Goal: Feedback & Contribution: Contribute content

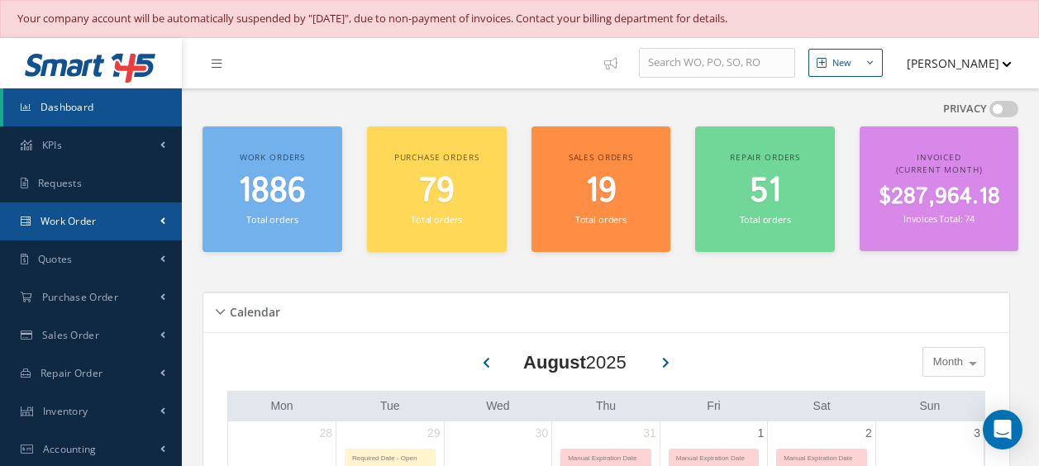
click at [96, 213] on link "Work Order" at bounding box center [91, 221] width 182 height 38
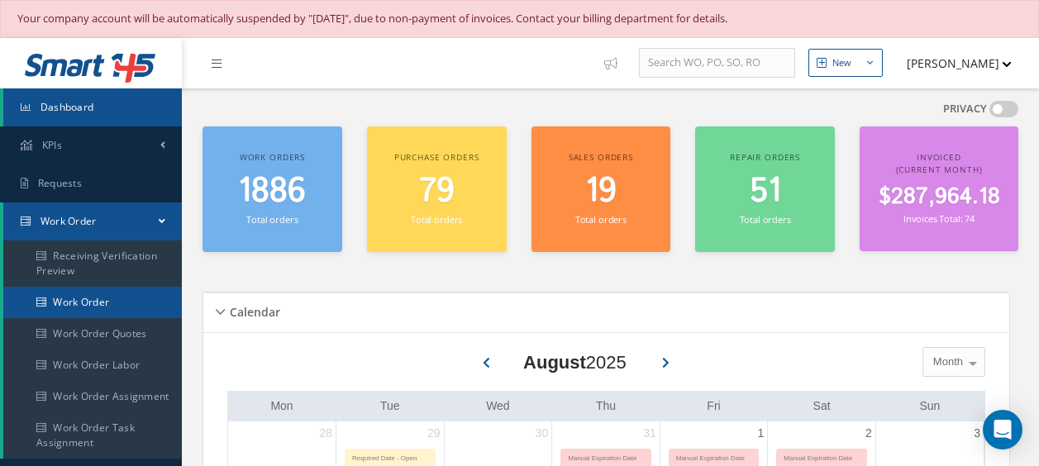
click at [95, 292] on link "Work Order" at bounding box center [92, 302] width 178 height 31
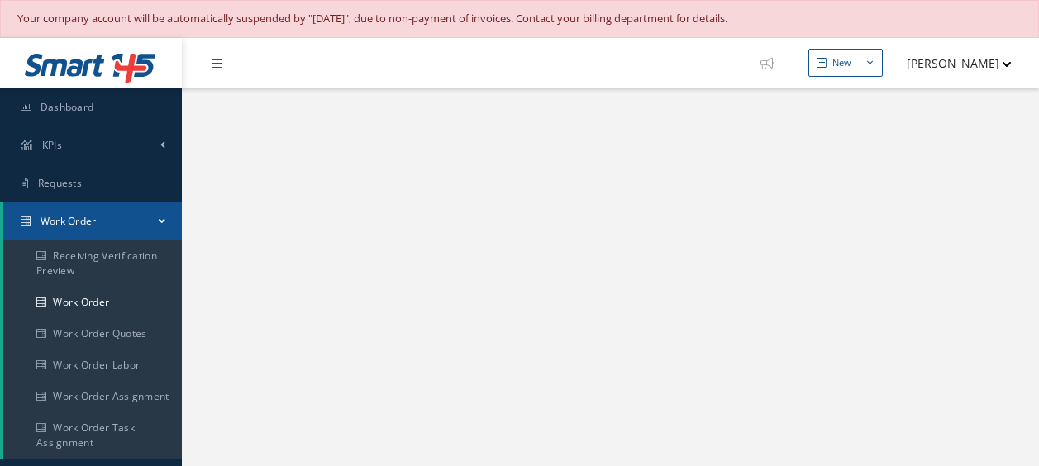
select select "25"
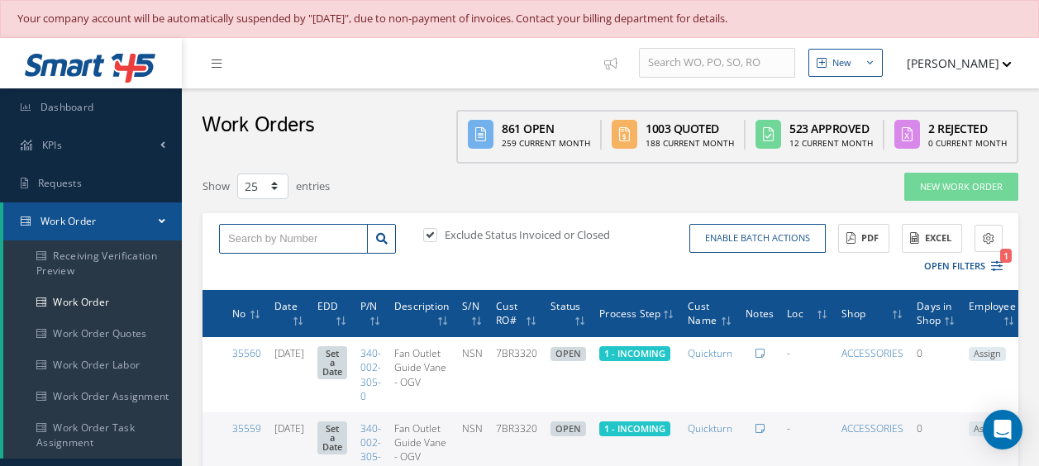
click at [248, 243] on input "text" at bounding box center [293, 239] width 149 height 30
type input "26073"
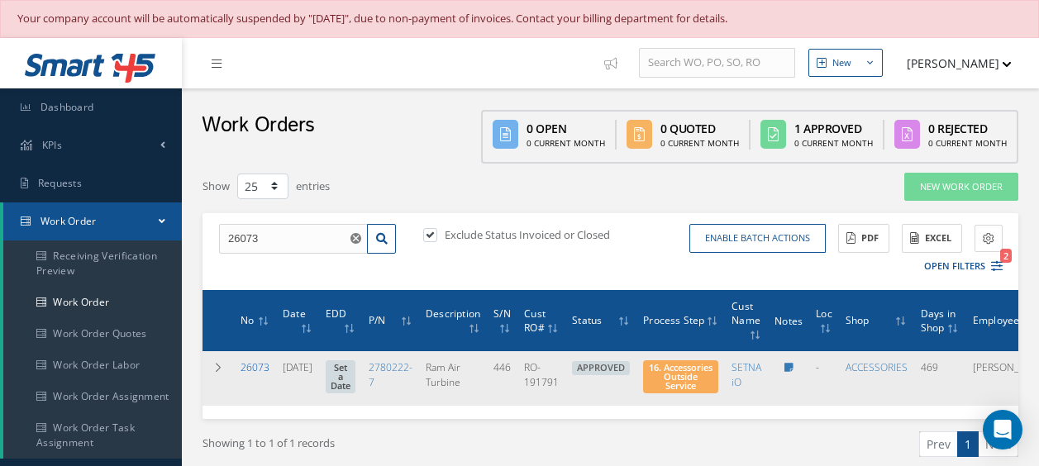
click at [255, 364] on link "26073" at bounding box center [254, 367] width 29 height 14
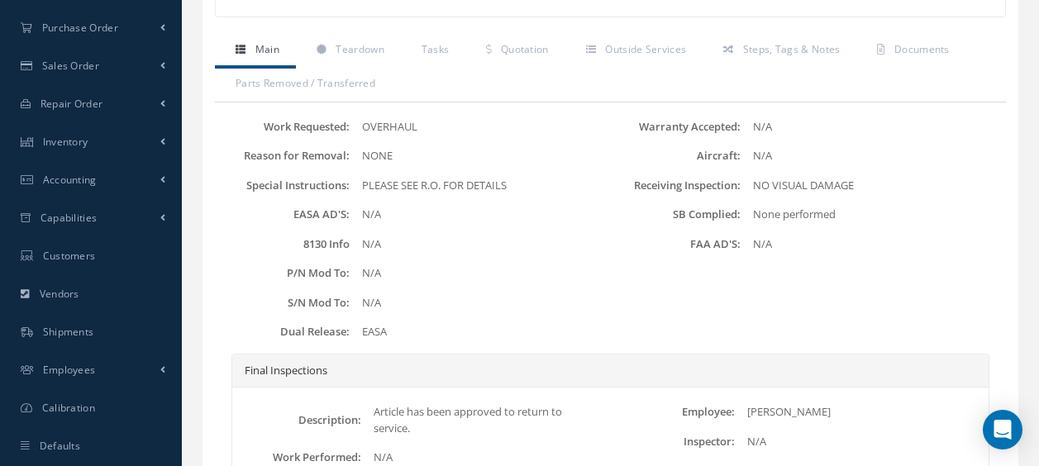
scroll to position [496, 0]
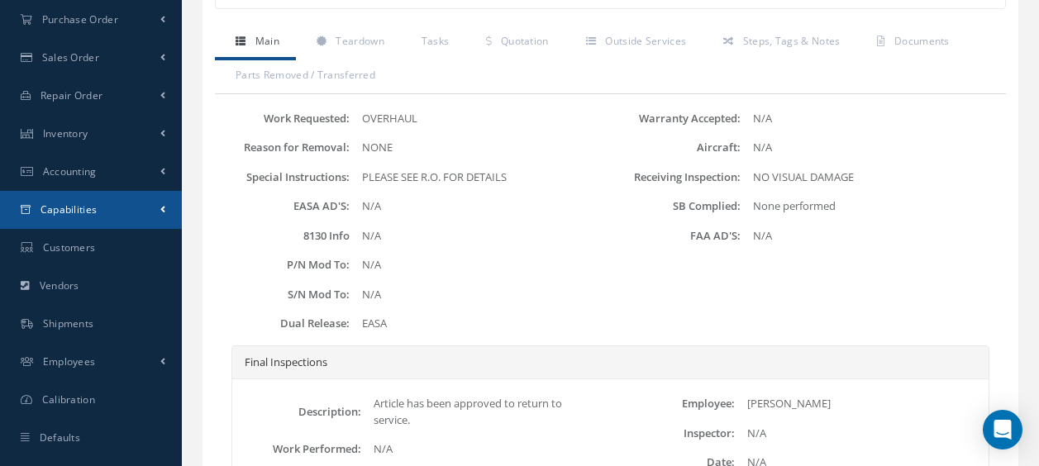
click at [106, 202] on link "Capabilities" at bounding box center [91, 210] width 182 height 38
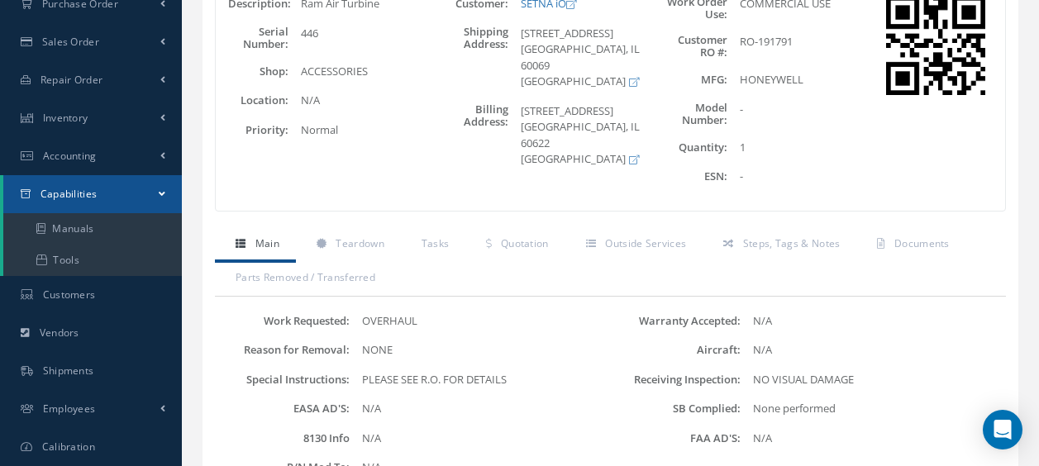
scroll to position [278, 0]
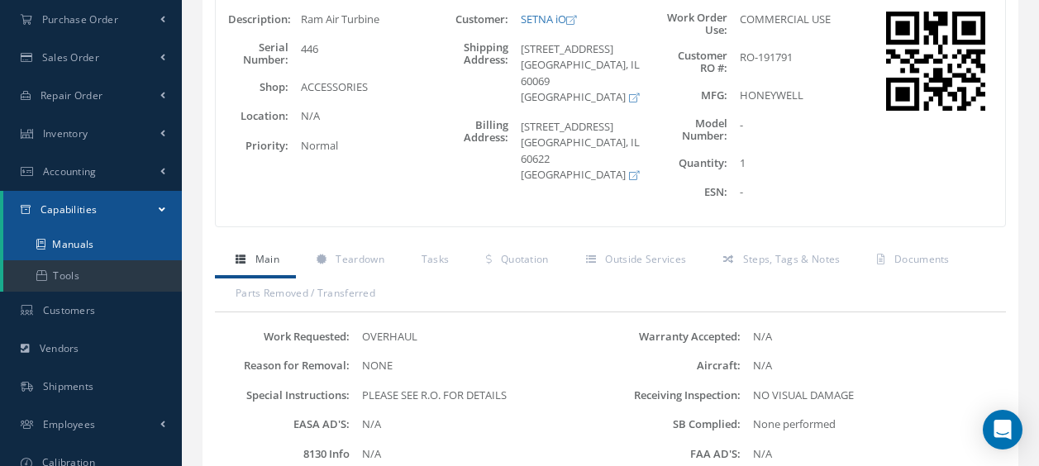
click at [79, 238] on link "Manuals" at bounding box center [92, 244] width 178 height 31
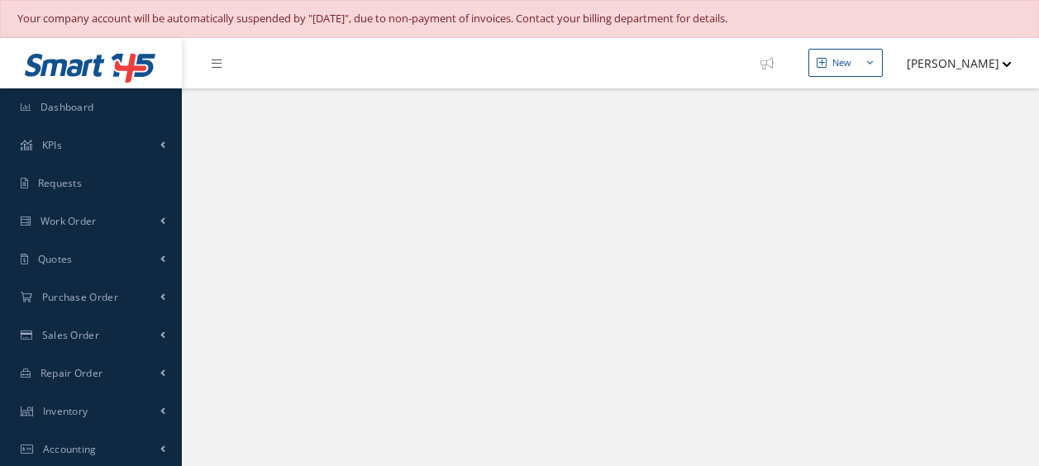
select select "25"
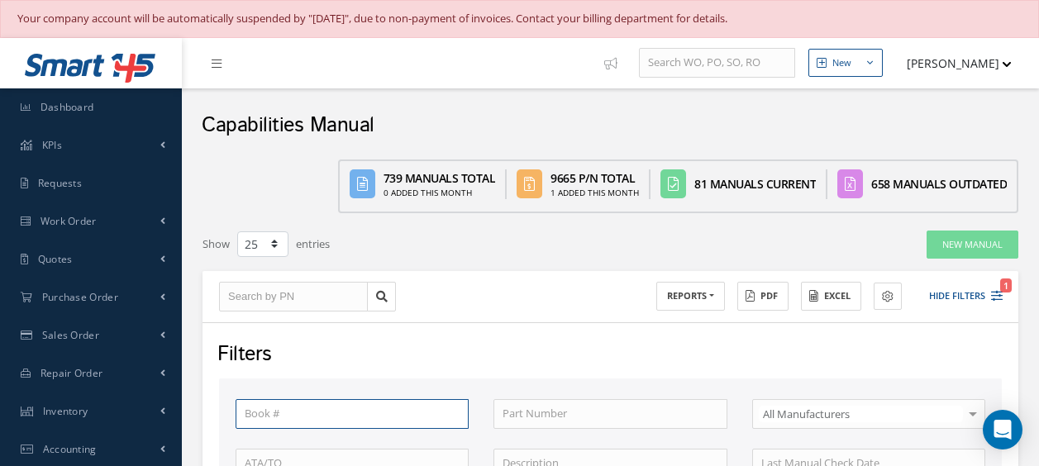
click at [324, 407] on input "text" at bounding box center [351, 414] width 233 height 30
type input "2128"
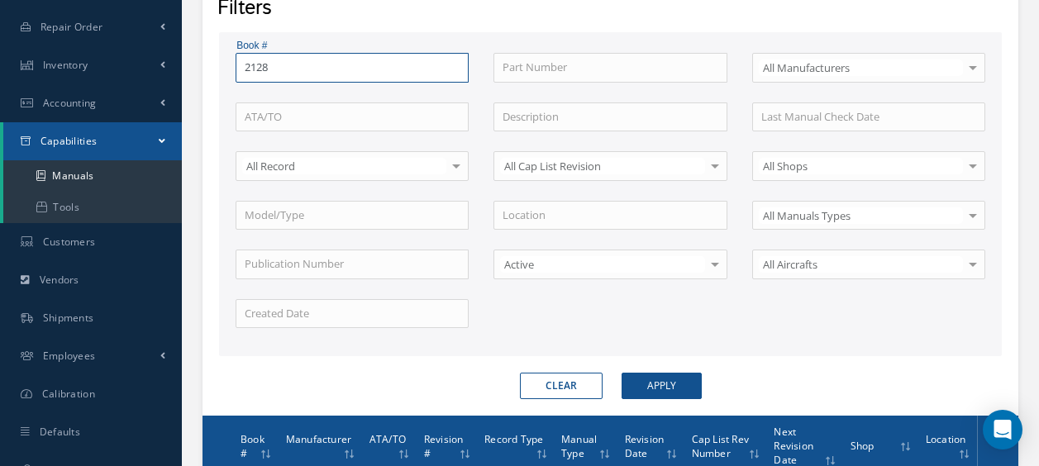
scroll to position [413, 0]
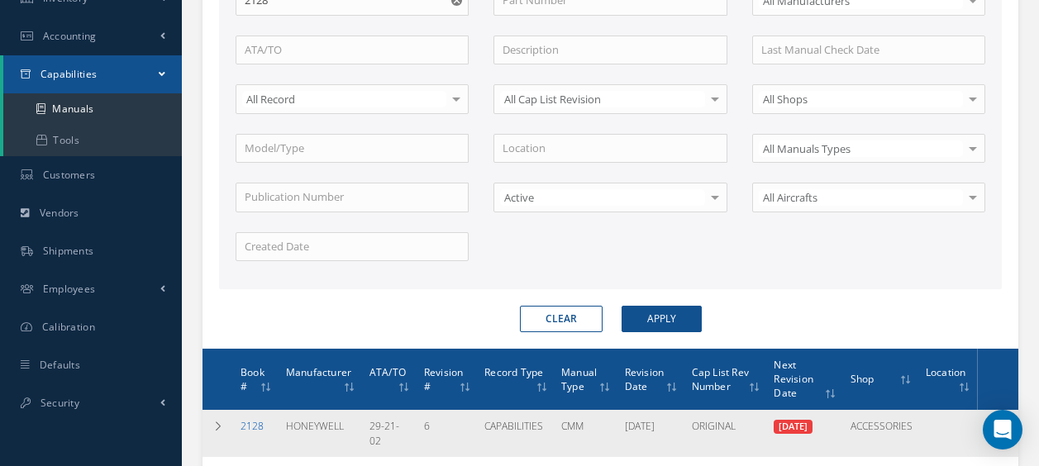
click at [255, 419] on link "2128" at bounding box center [251, 426] width 23 height 14
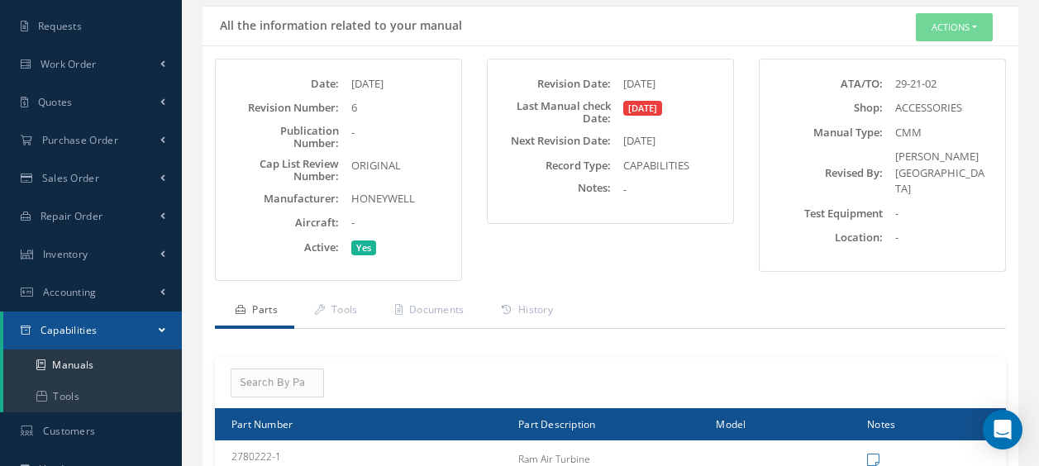
scroll to position [165, 0]
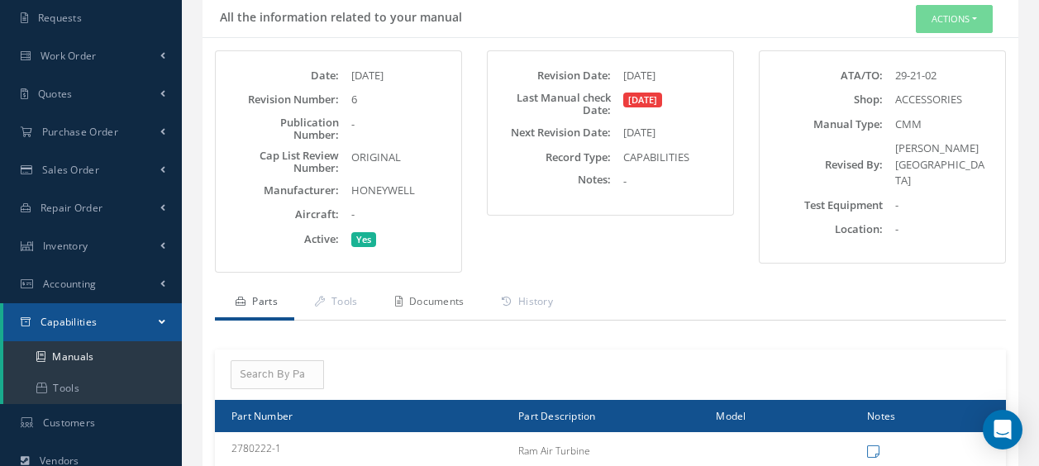
click at [416, 304] on link "Documents" at bounding box center [427, 303] width 107 height 35
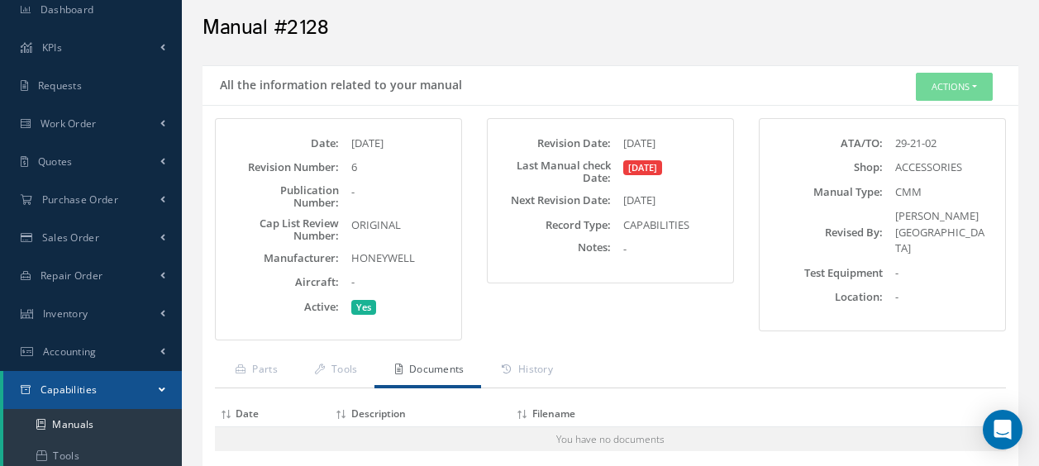
scroll to position [0, 0]
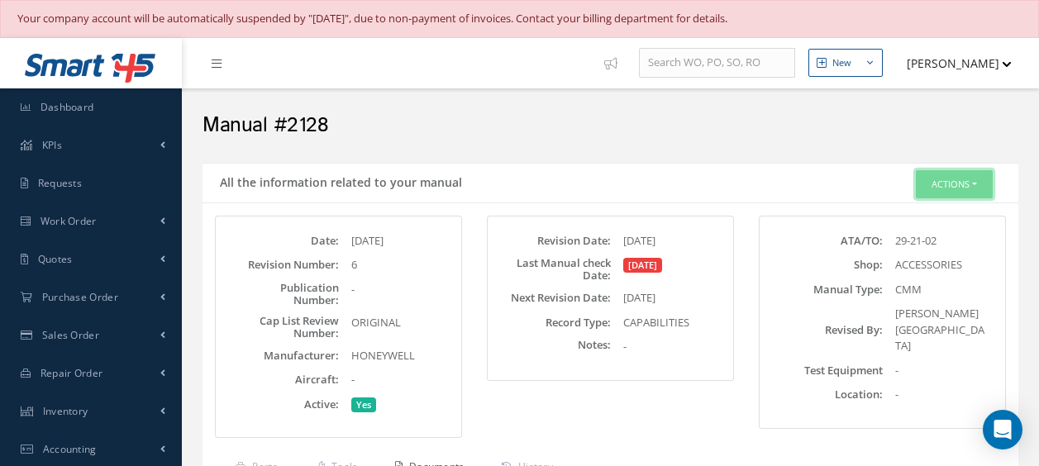
click at [949, 188] on button "Actions" at bounding box center [953, 184] width 77 height 29
click at [924, 212] on link "Edit" at bounding box center [929, 216] width 132 height 22
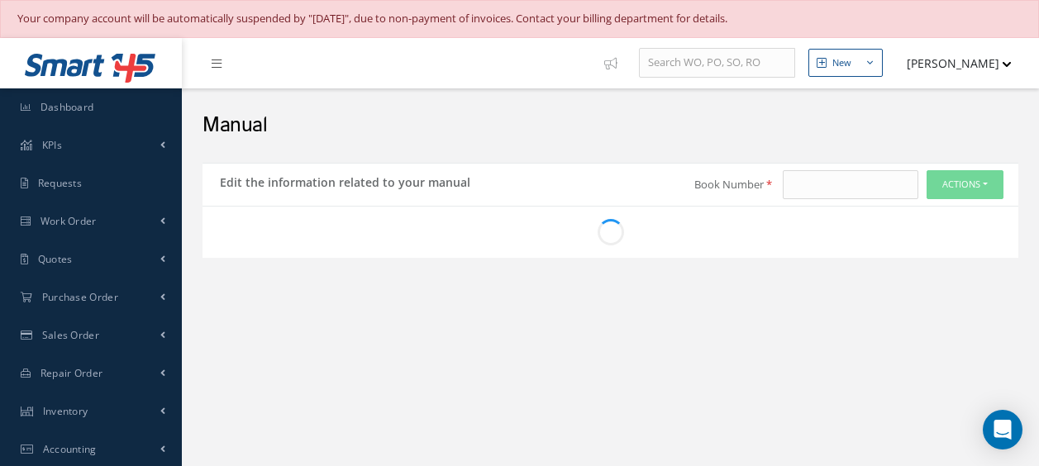
type input "2128"
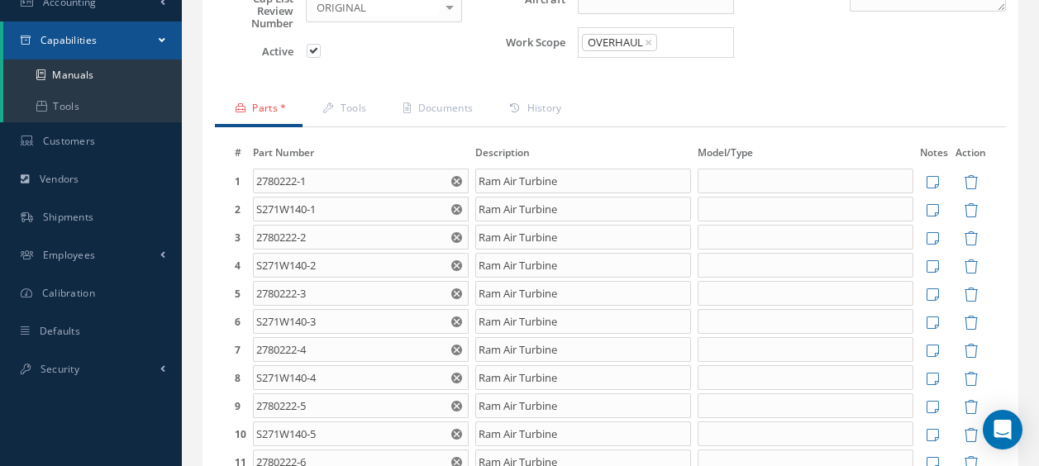
scroll to position [407, 0]
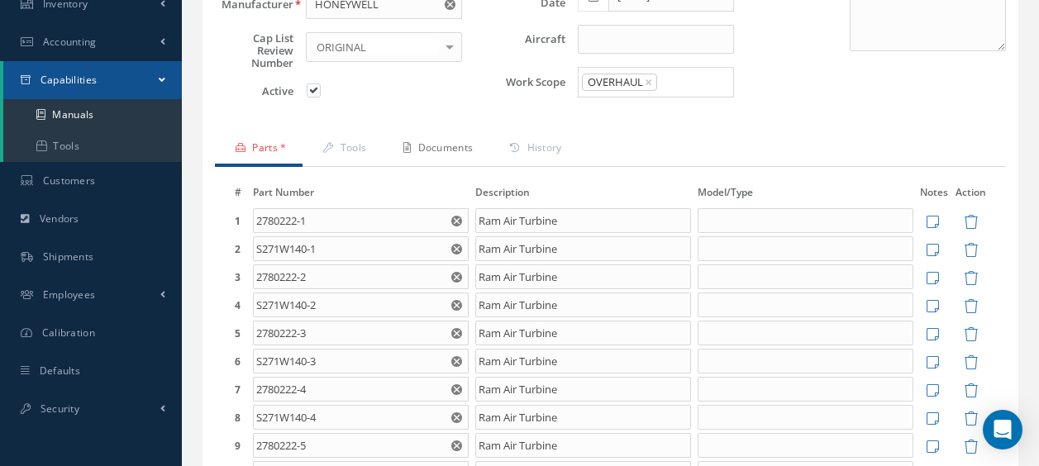
click at [466, 144] on link "Documents" at bounding box center [436, 149] width 107 height 35
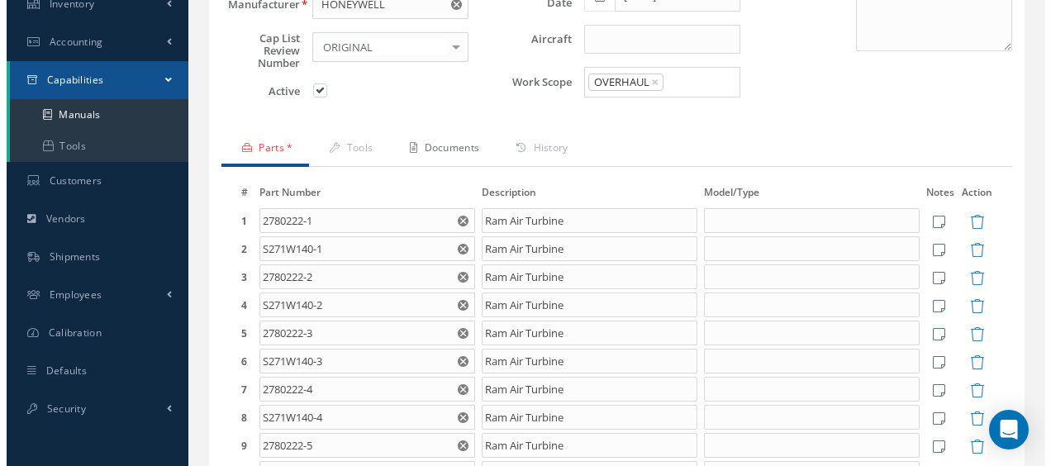
scroll to position [369, 0]
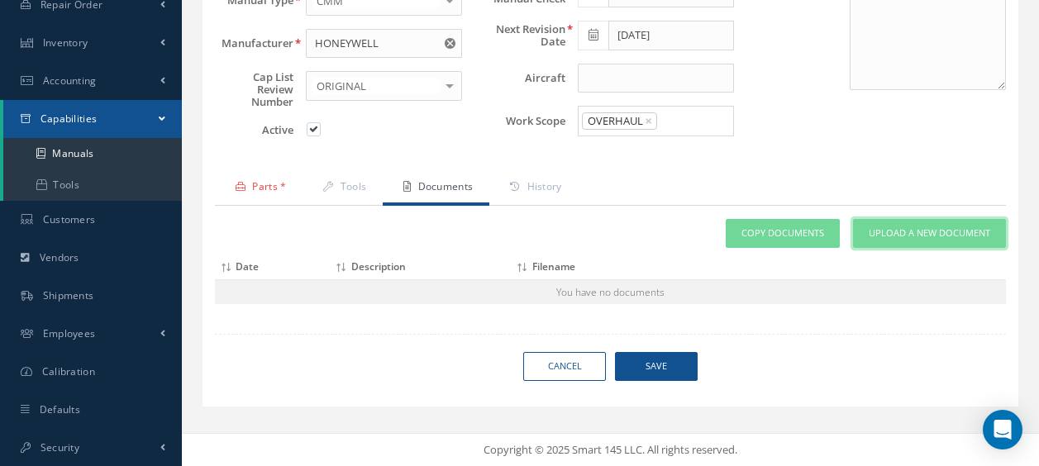
click at [862, 222] on link "Upload a New Document" at bounding box center [929, 233] width 153 height 29
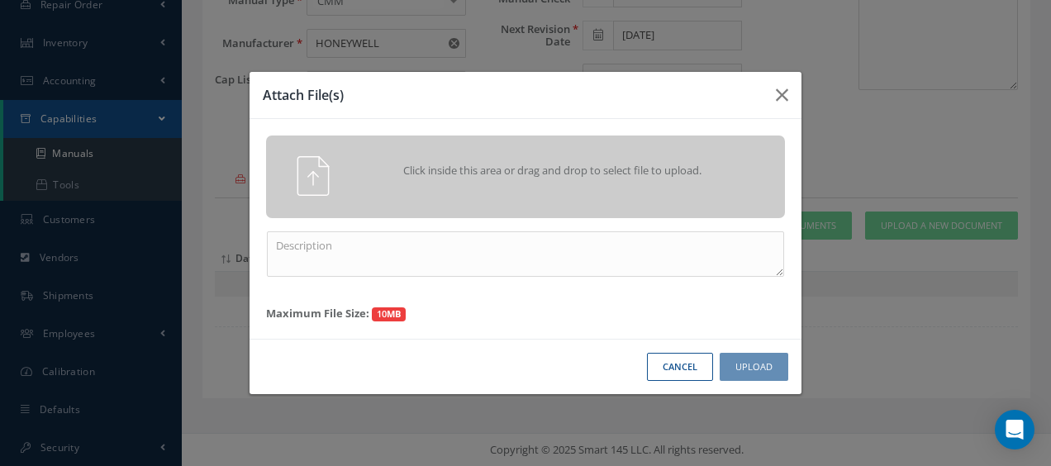
click at [564, 183] on div "Click inside this area or drag and drop to select file to upload." at bounding box center [549, 172] width 408 height 33
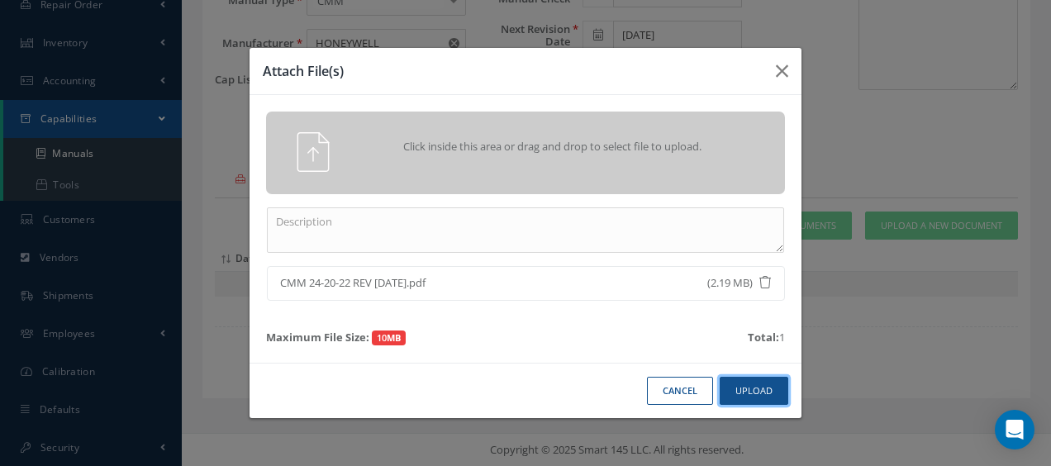
click at [737, 392] on button "Upload" at bounding box center [754, 391] width 69 height 29
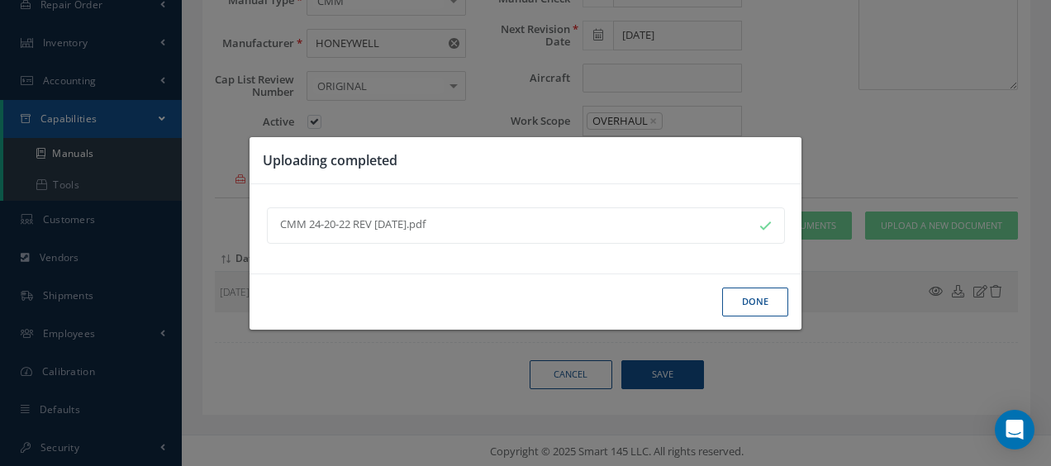
click at [757, 305] on button "Done" at bounding box center [755, 302] width 66 height 29
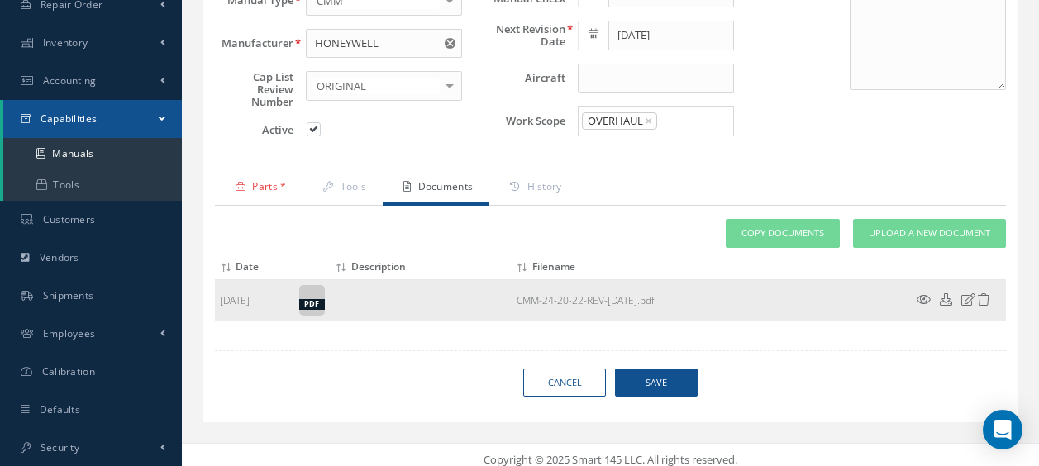
click at [303, 296] on div "pdf" at bounding box center [312, 300] width 26 height 31
drag, startPoint x: 303, startPoint y: 296, endPoint x: 260, endPoint y: 300, distance: 43.2
click at [260, 300] on td "[DATE]" at bounding box center [254, 299] width 79 height 41
click at [920, 295] on icon at bounding box center [923, 299] width 14 height 12
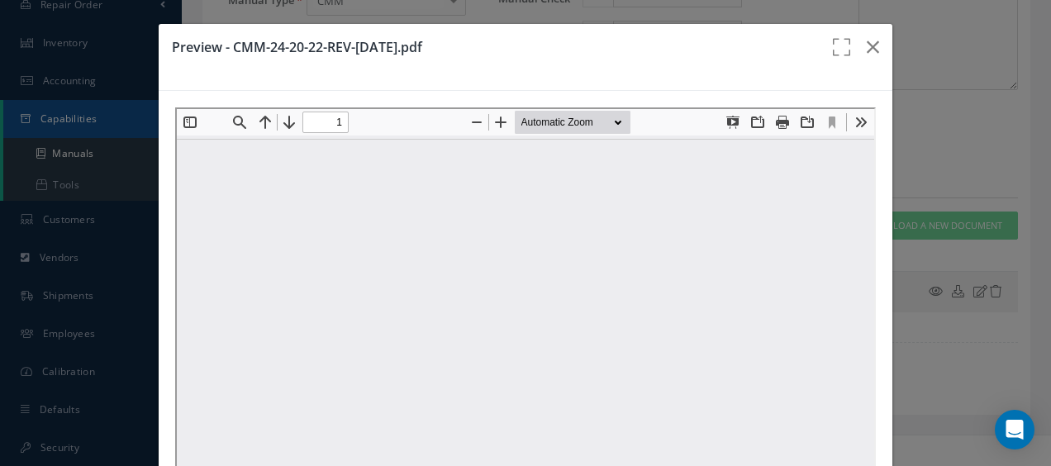
scroll to position [0, 0]
type input "0"
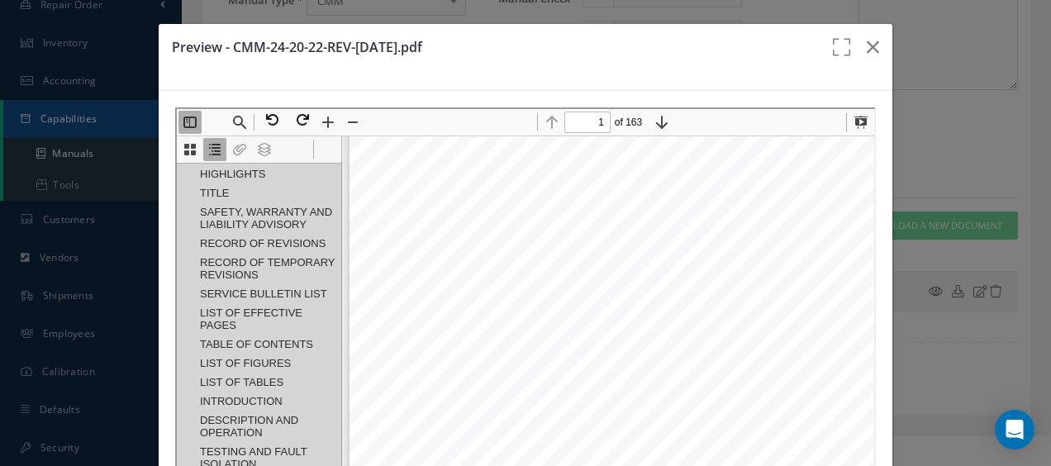
scroll to position [256, 0]
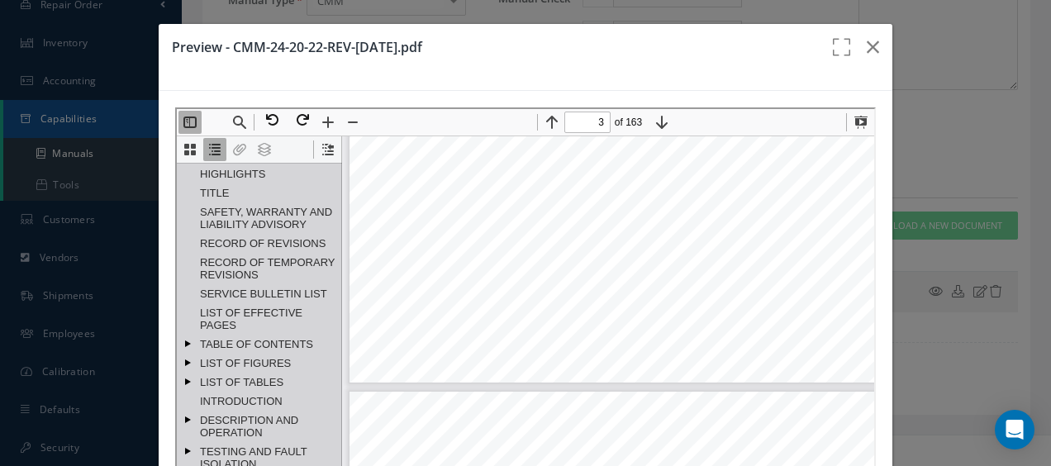
type input "4"
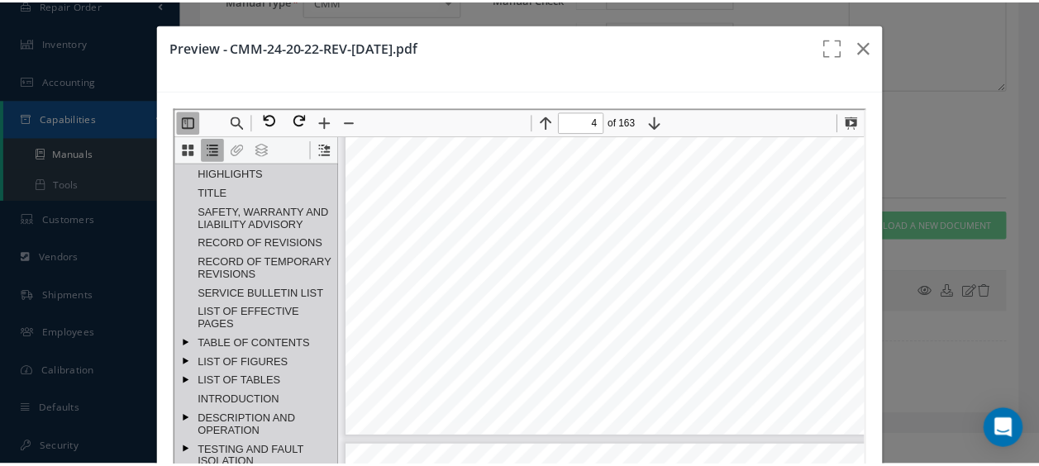
scroll to position [2735, 0]
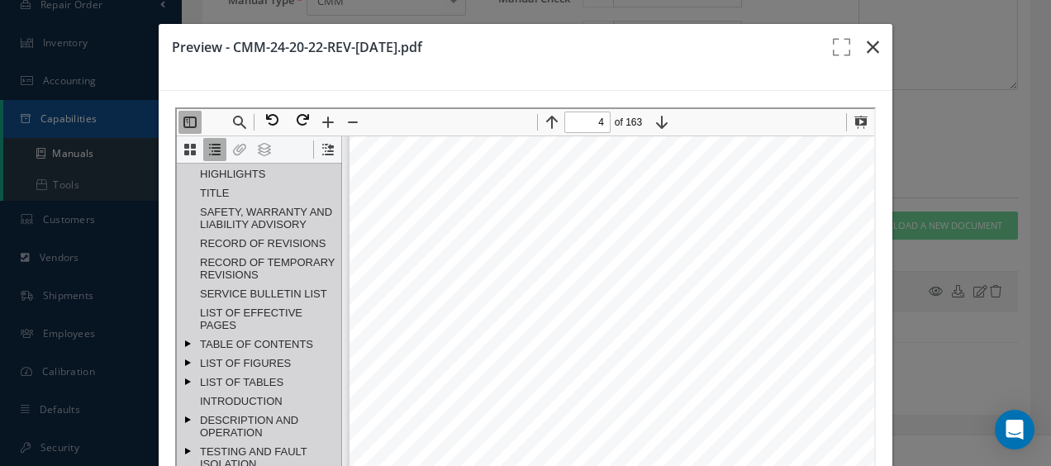
click at [867, 40] on icon "button" at bounding box center [873, 47] width 12 height 20
